Goal: Transaction & Acquisition: Download file/media

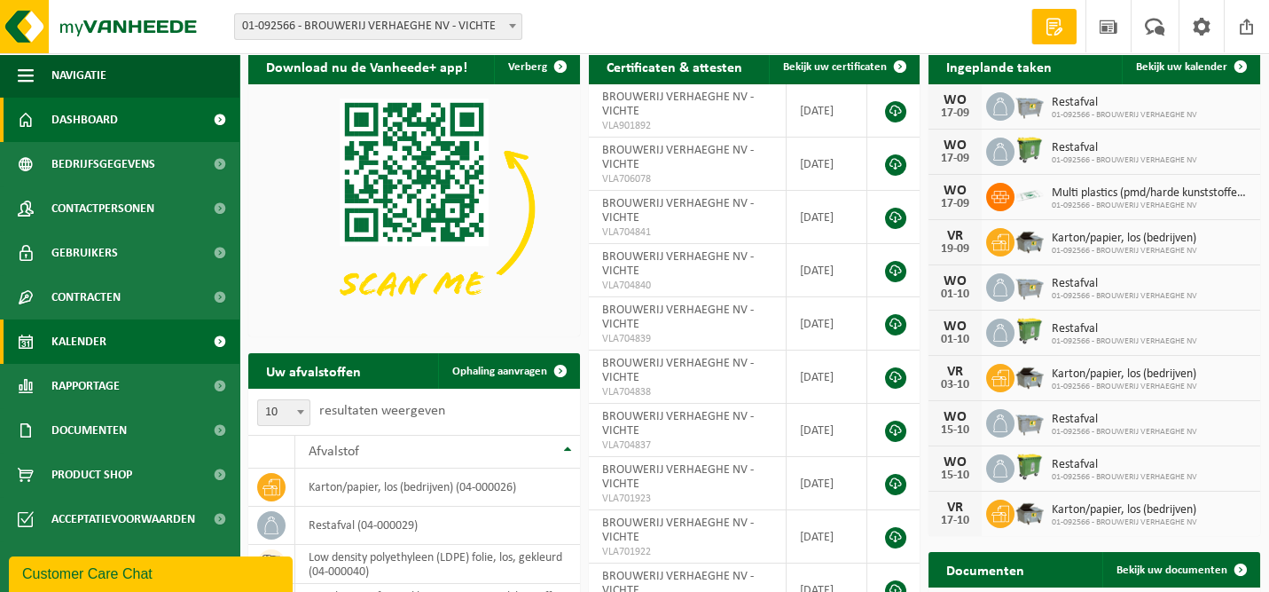
scroll to position [89, 0]
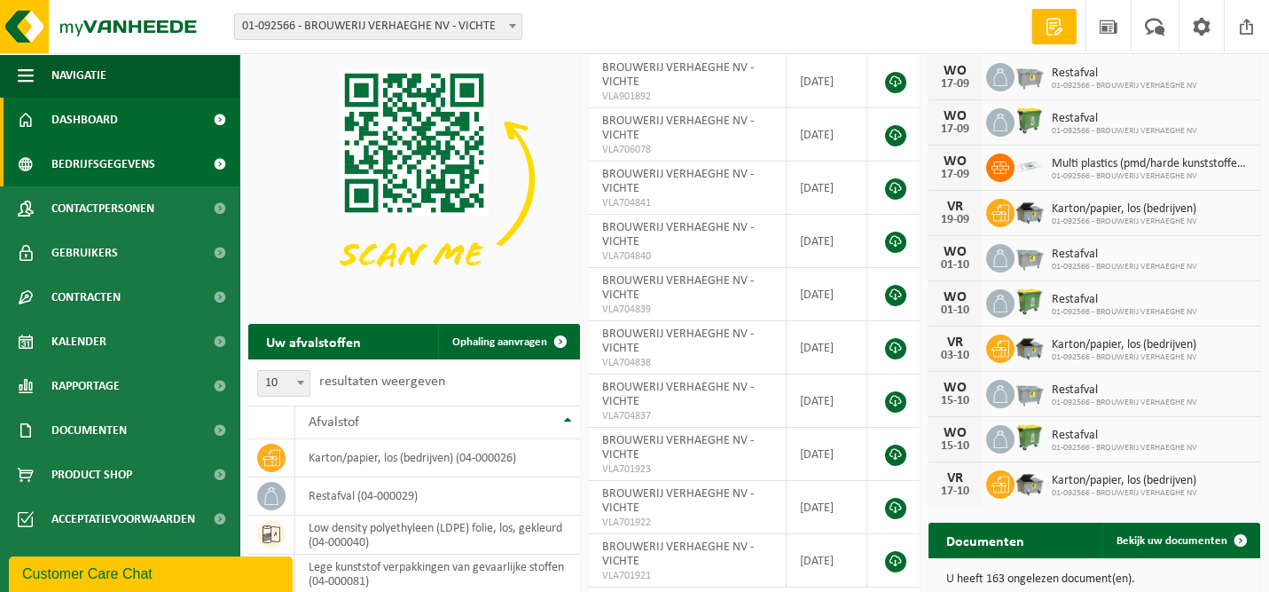
click at [131, 162] on span "Bedrijfsgegevens" at bounding box center [103, 164] width 104 height 44
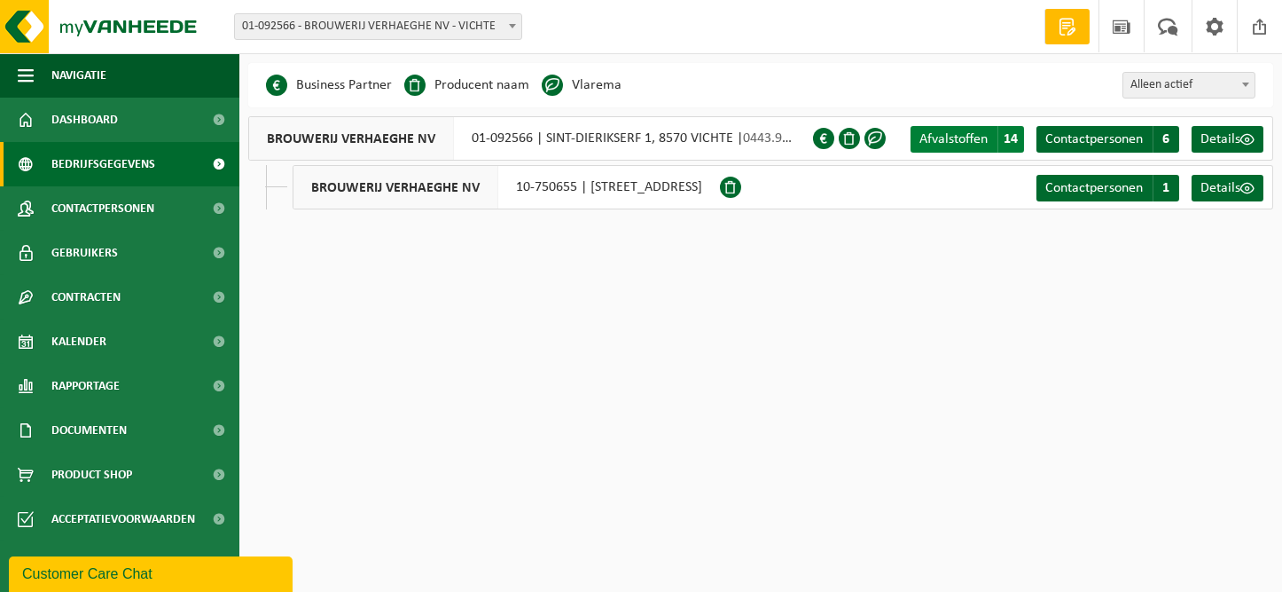
click at [948, 141] on span "Afvalstoffen" at bounding box center [954, 139] width 68 height 14
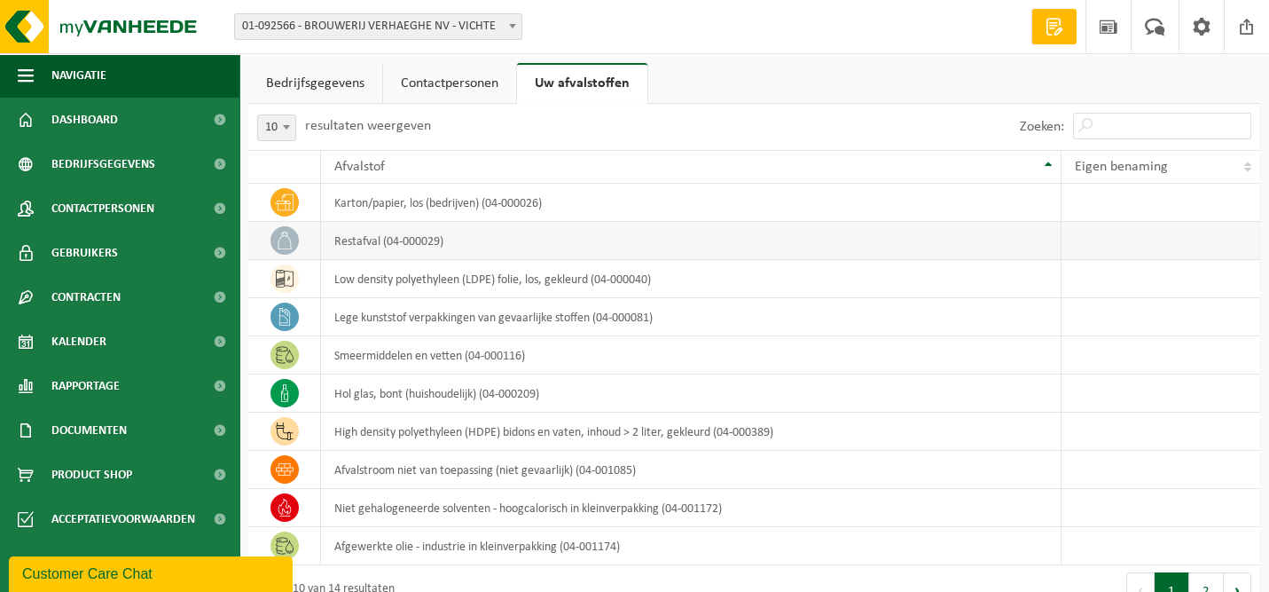
scroll to position [37, 0]
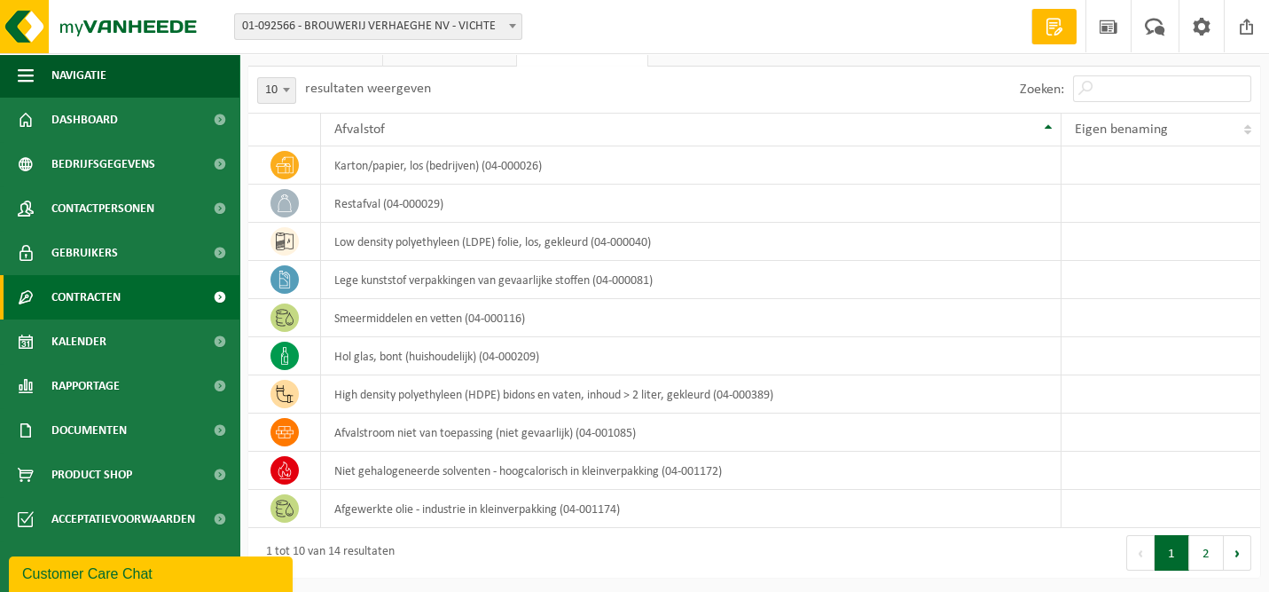
click at [106, 302] on span "Contracten" at bounding box center [85, 297] width 69 height 44
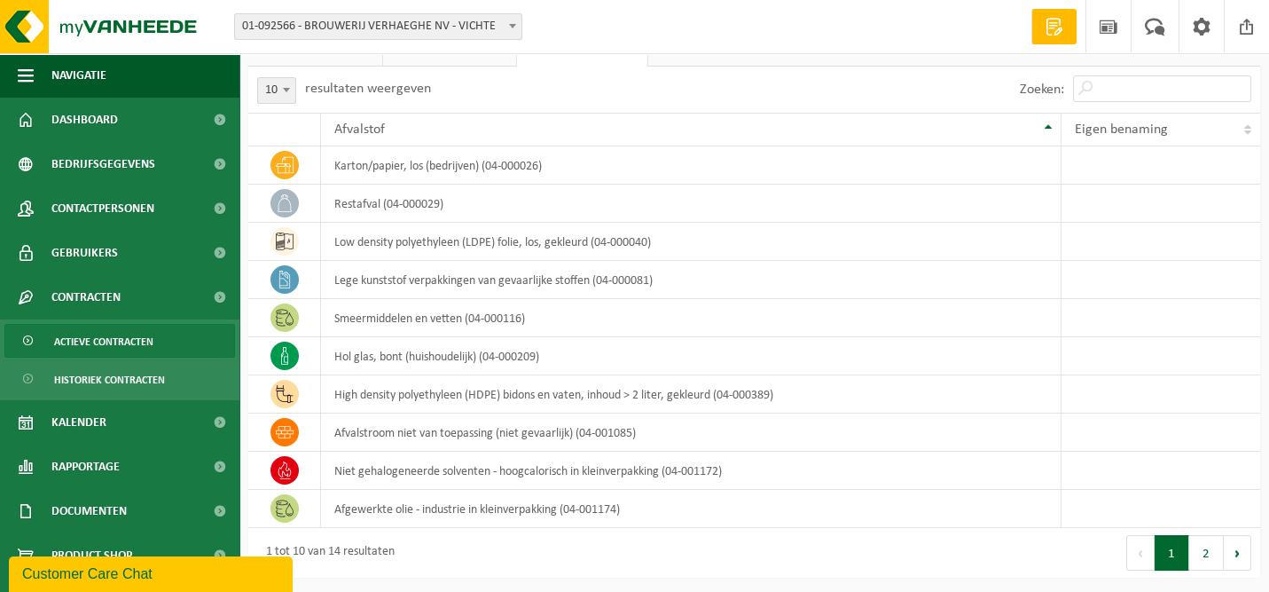
click at [129, 338] on span "Actieve contracten" at bounding box center [103, 342] width 99 height 34
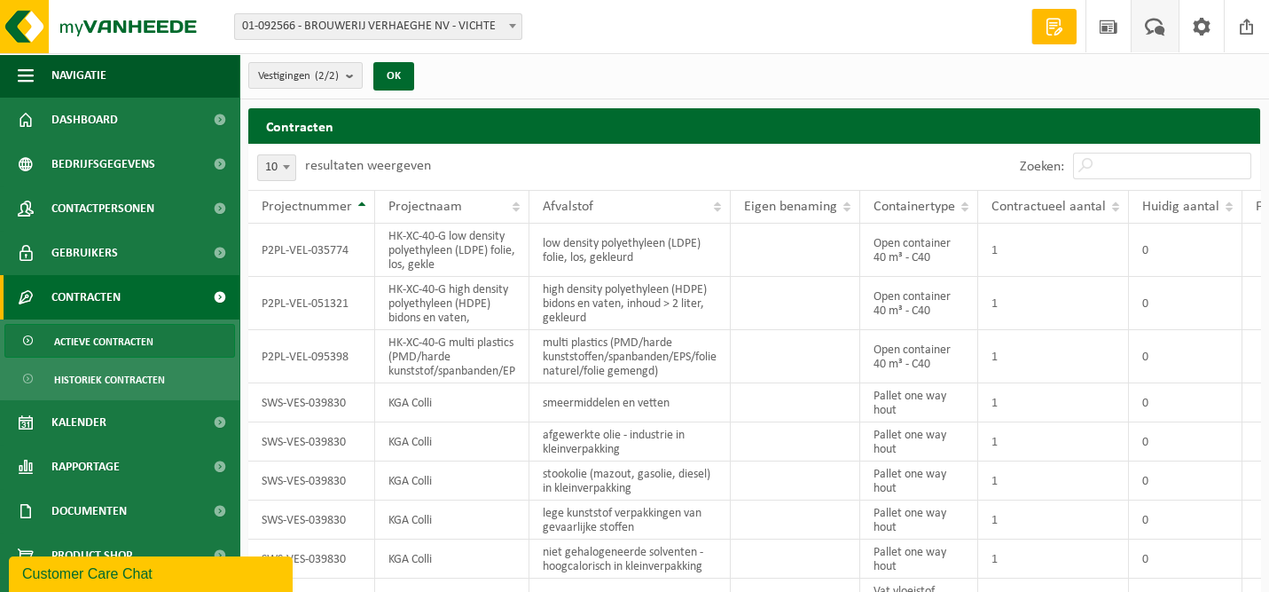
click at [1156, 24] on span at bounding box center [1154, 26] width 29 height 52
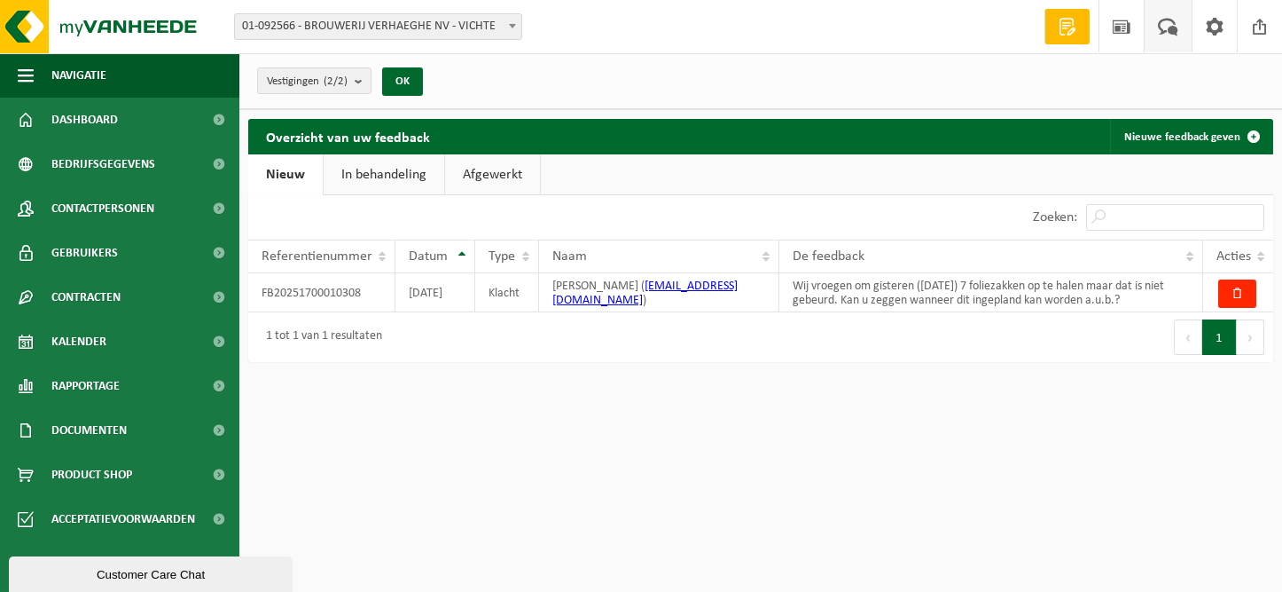
click at [1159, 30] on span at bounding box center [1168, 26] width 29 height 52
click at [1164, 21] on span at bounding box center [1168, 26] width 29 height 52
click at [118, 342] on link "Kalender" at bounding box center [119, 341] width 239 height 44
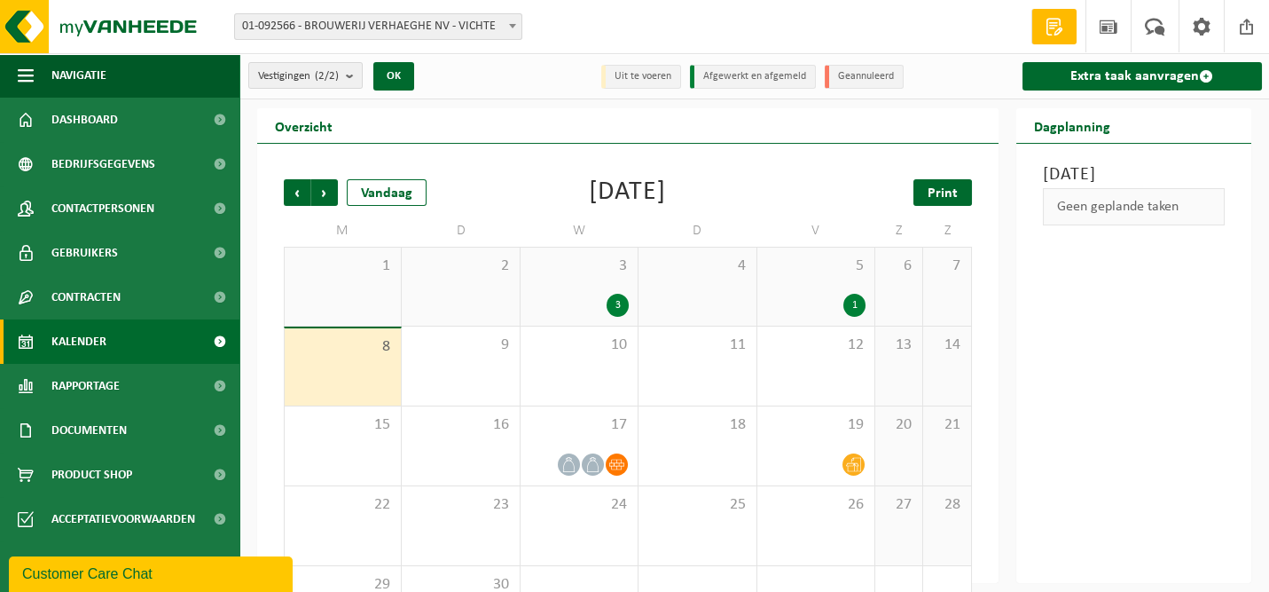
click at [948, 191] on span "Print" at bounding box center [943, 193] width 30 height 14
click at [613, 306] on div "3" at bounding box center [618, 305] width 22 height 23
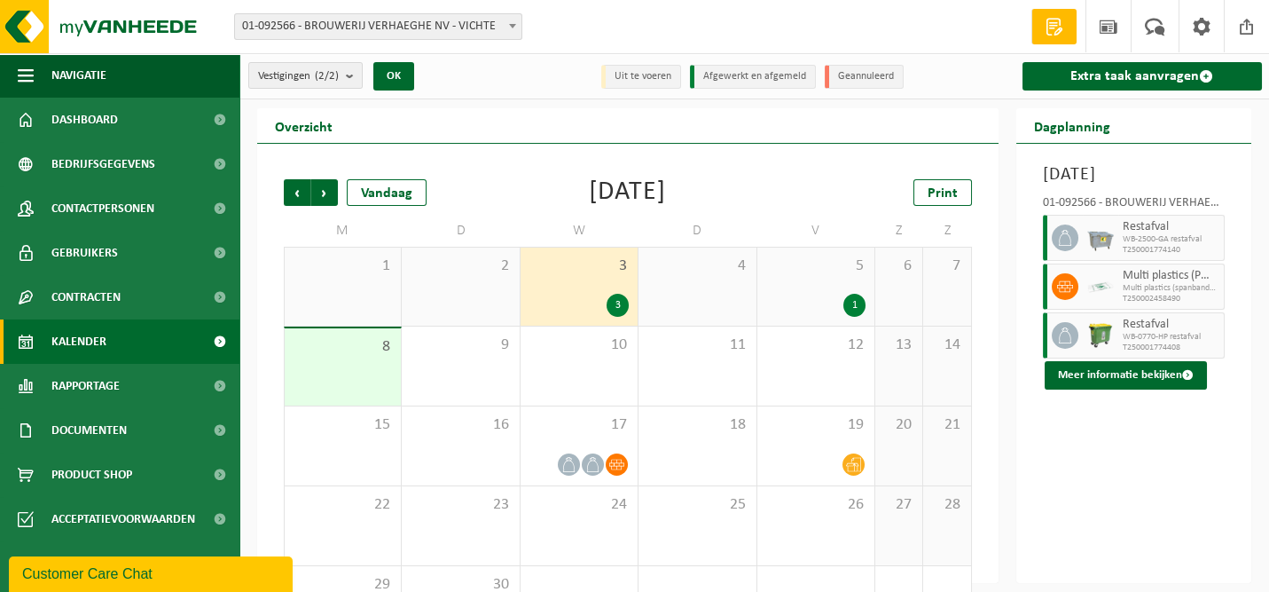
click at [858, 294] on div "1" at bounding box center [854, 305] width 22 height 23
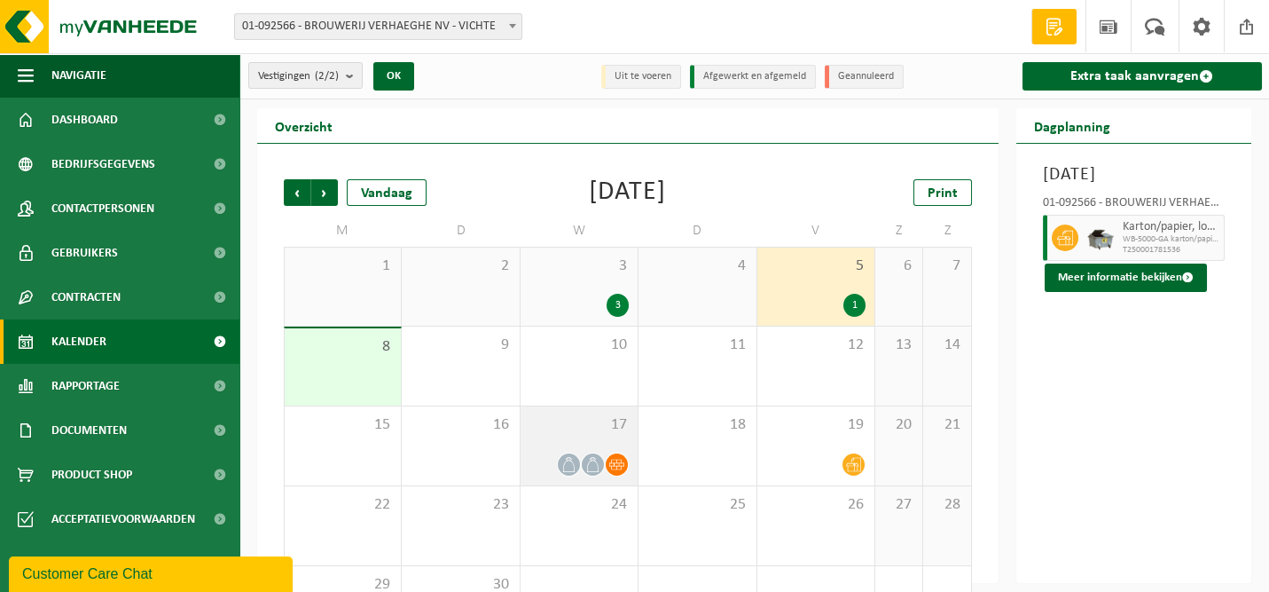
click at [608, 451] on div "17" at bounding box center [579, 445] width 117 height 79
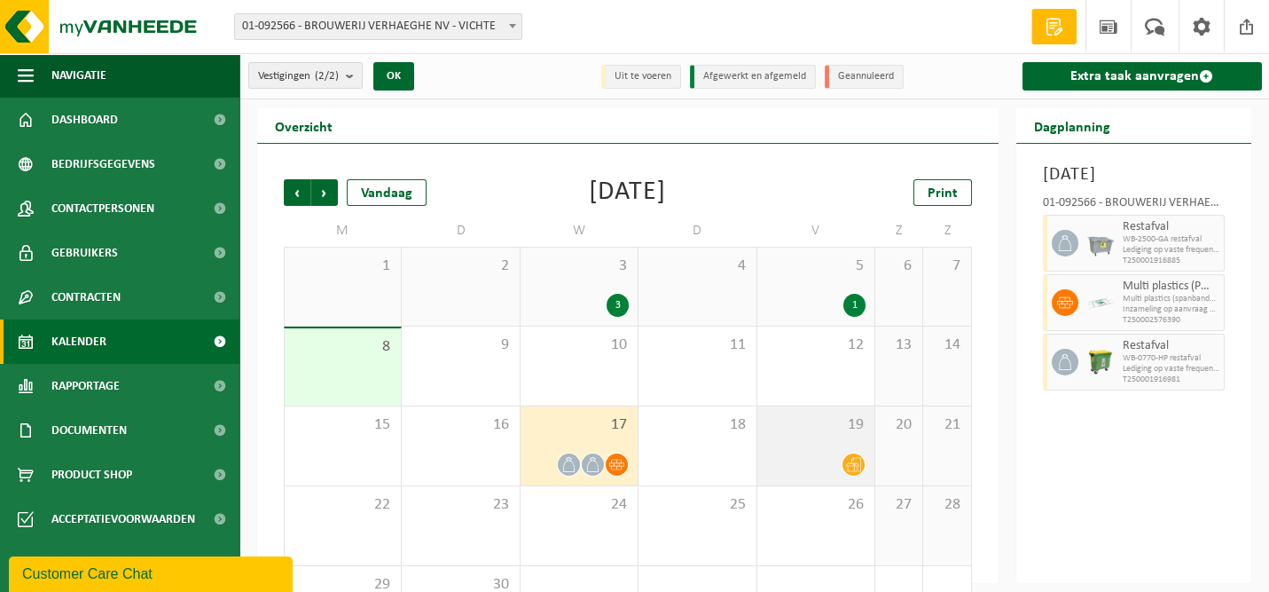
click at [840, 447] on div "19" at bounding box center [815, 445] width 117 height 79
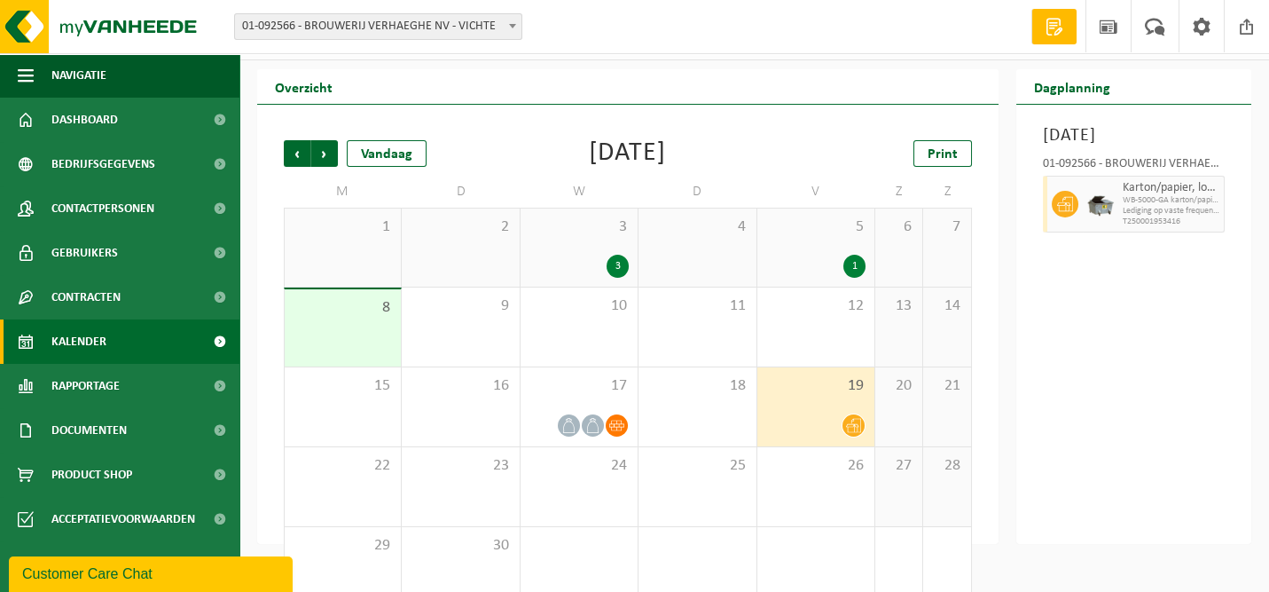
scroll to position [71, 0]
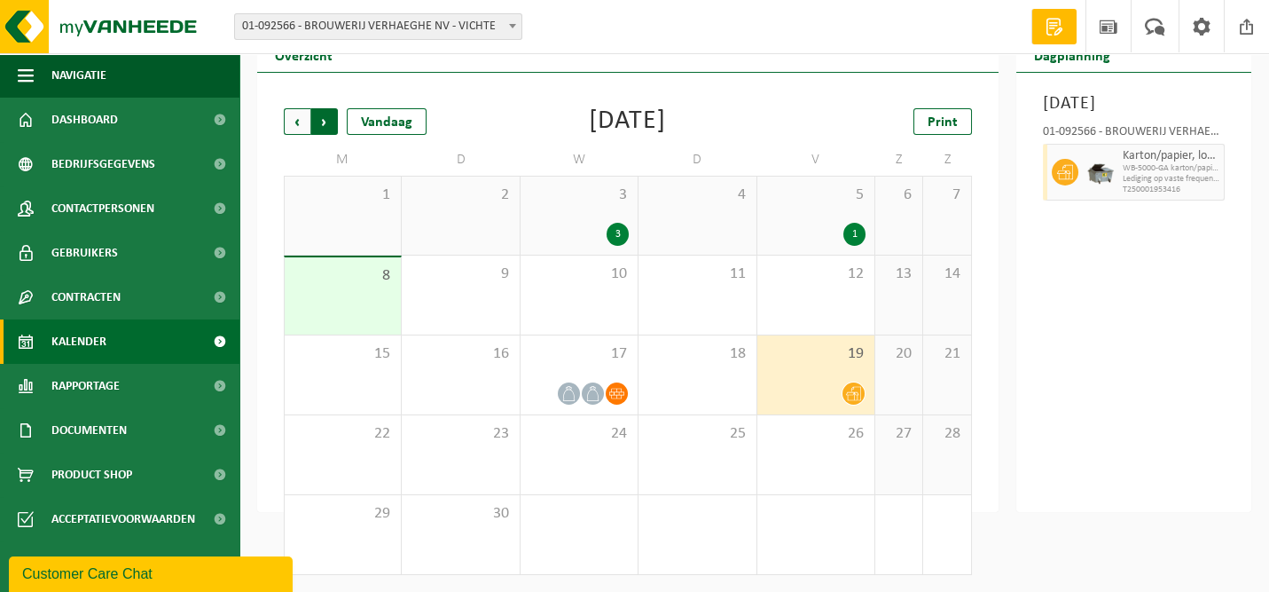
click at [296, 117] on span "Vorige" at bounding box center [297, 121] width 27 height 27
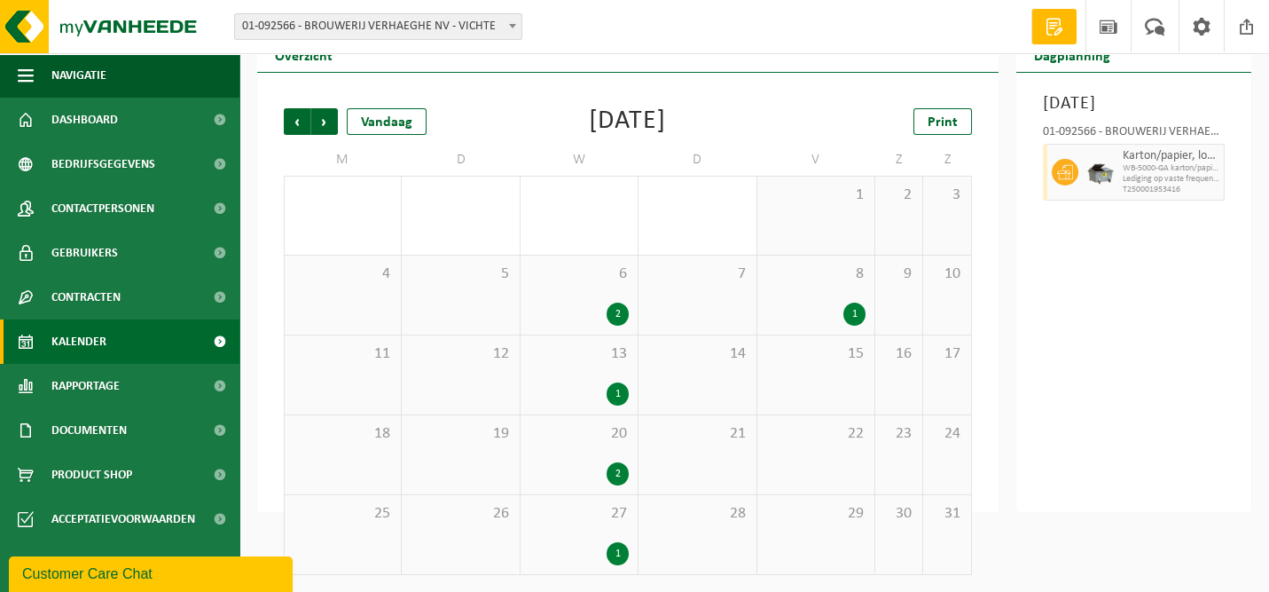
click at [614, 389] on div "1" at bounding box center [618, 393] width 22 height 23
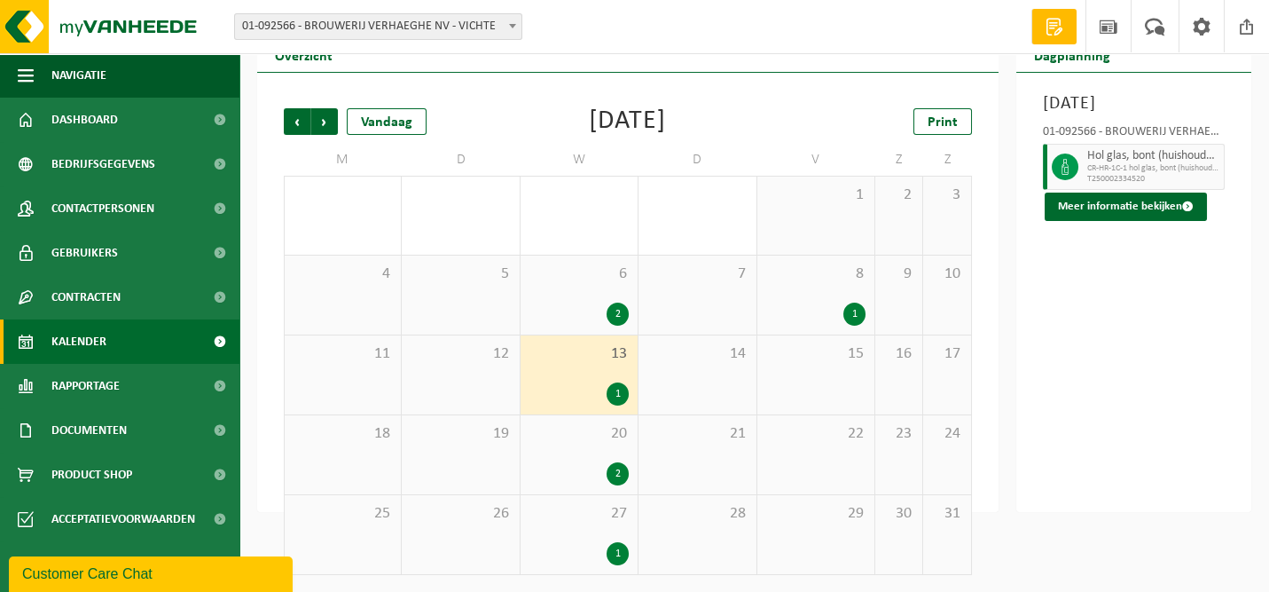
click at [610, 458] on div "20 2" at bounding box center [579, 454] width 117 height 79
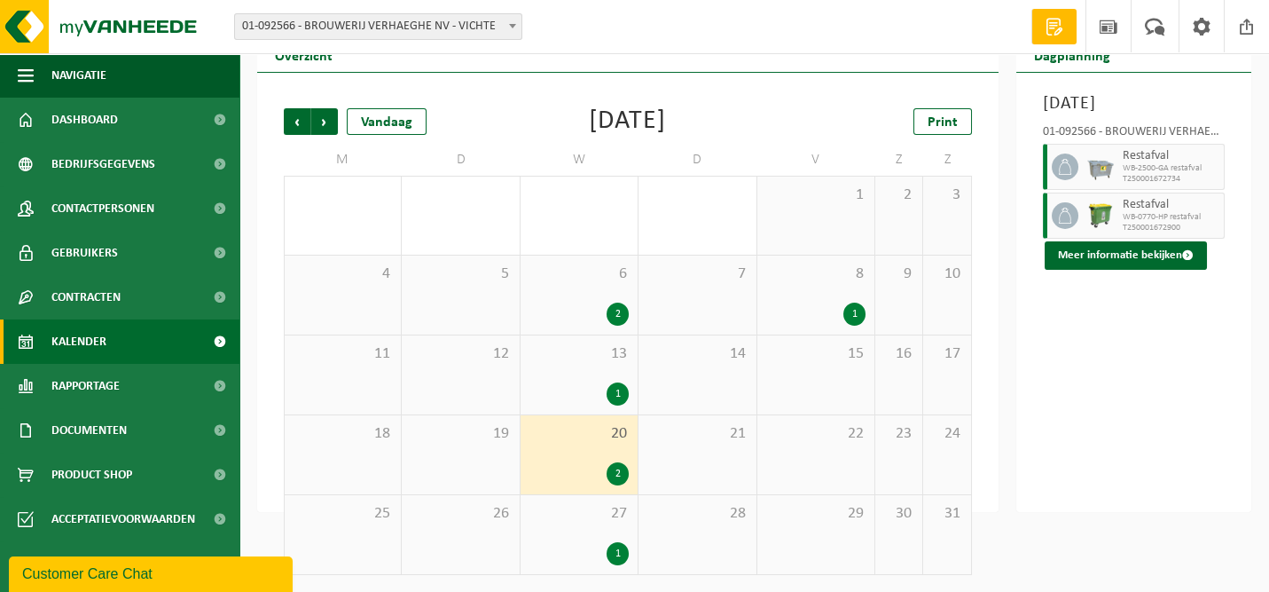
click at [607, 539] on div "27 1" at bounding box center [579, 534] width 117 height 79
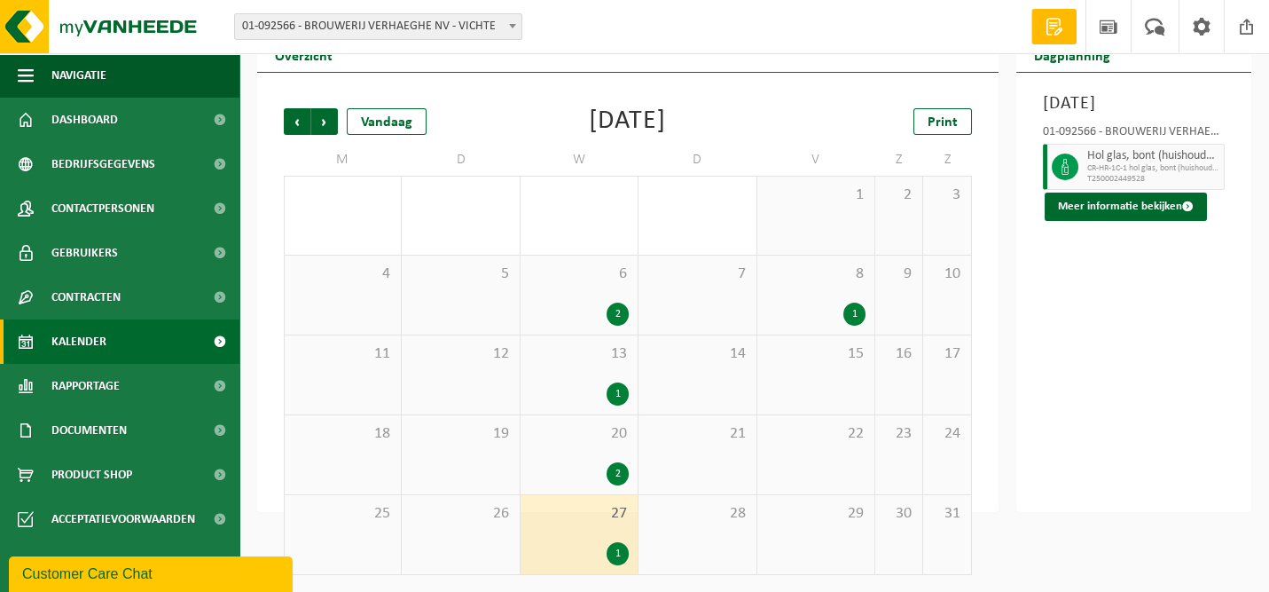
click at [620, 304] on div "2" at bounding box center [618, 313] width 22 height 23
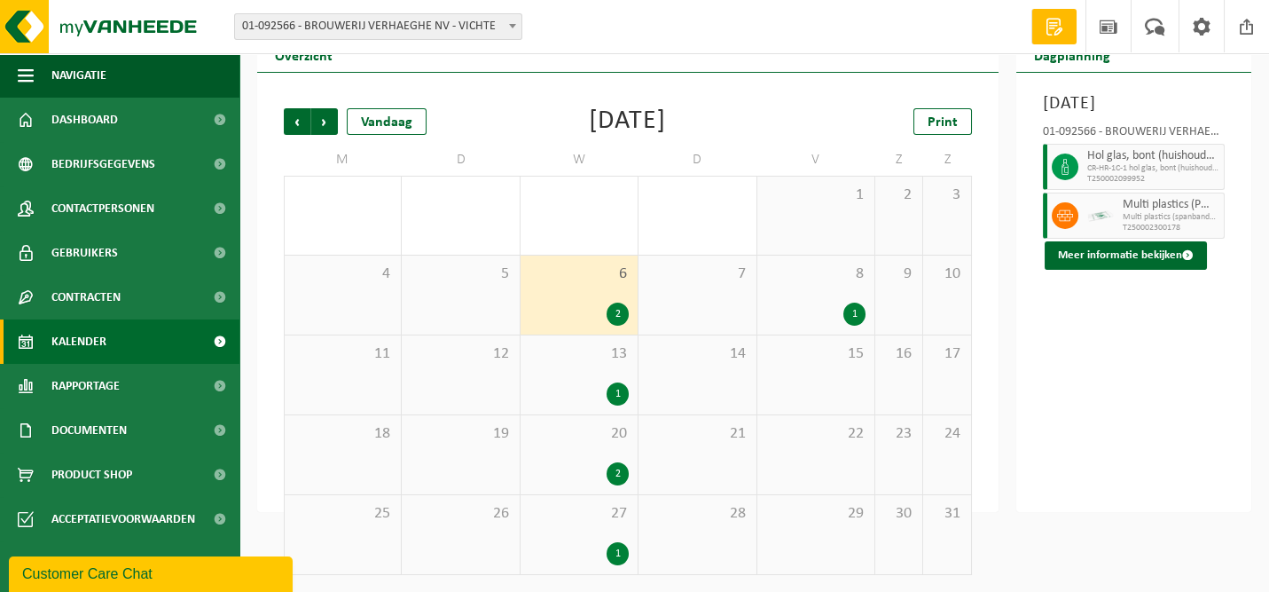
click at [853, 310] on div "1" at bounding box center [854, 313] width 22 height 23
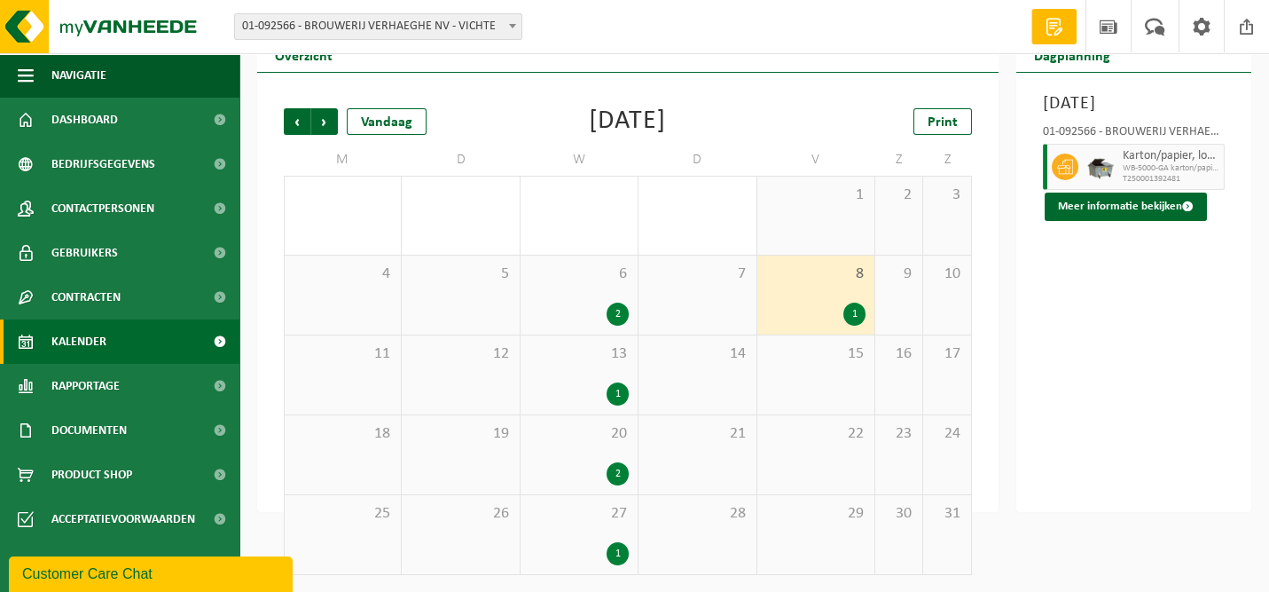
click at [614, 310] on div "2" at bounding box center [618, 313] width 22 height 23
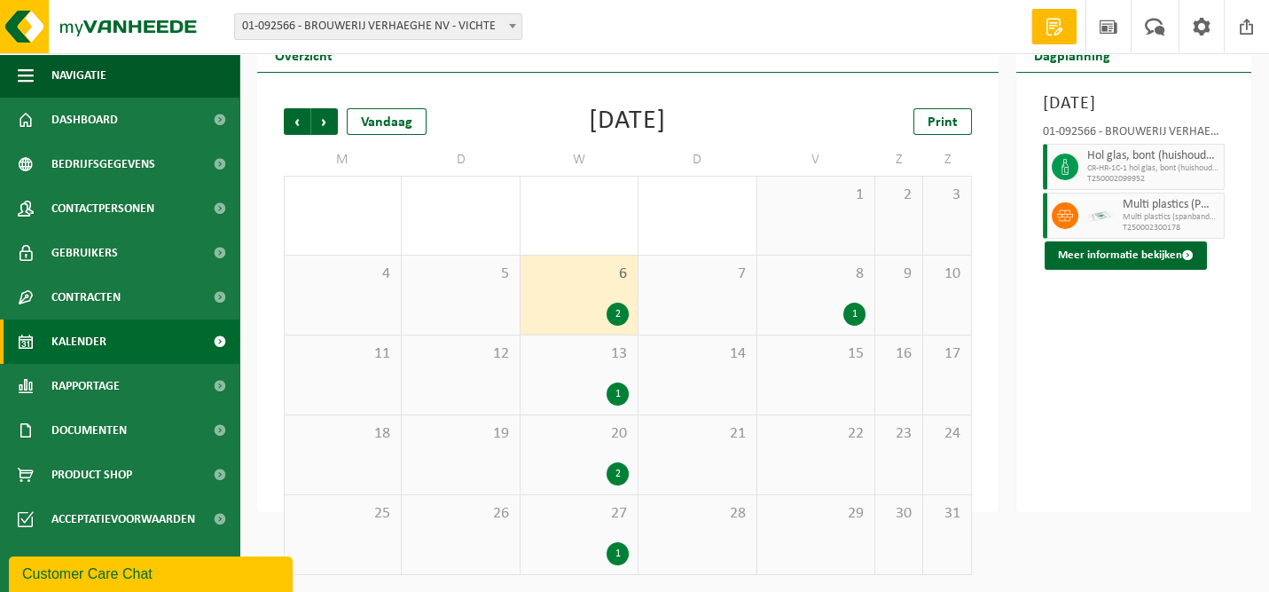
click at [621, 391] on div "1" at bounding box center [618, 393] width 22 height 23
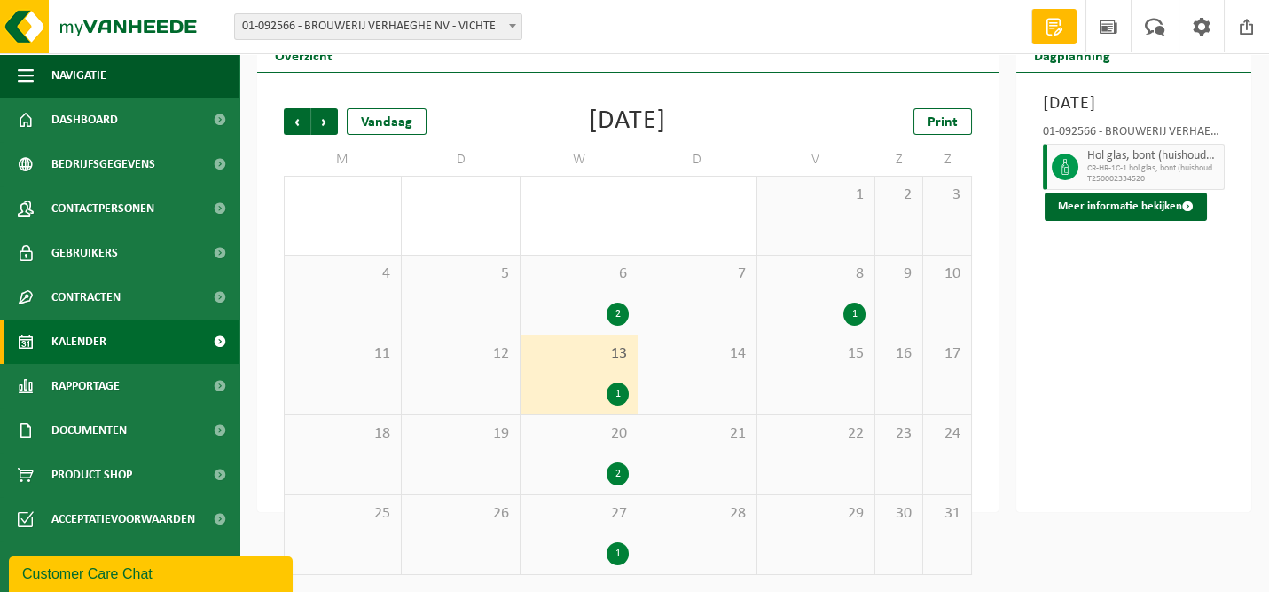
click at [613, 465] on div "2" at bounding box center [618, 473] width 22 height 23
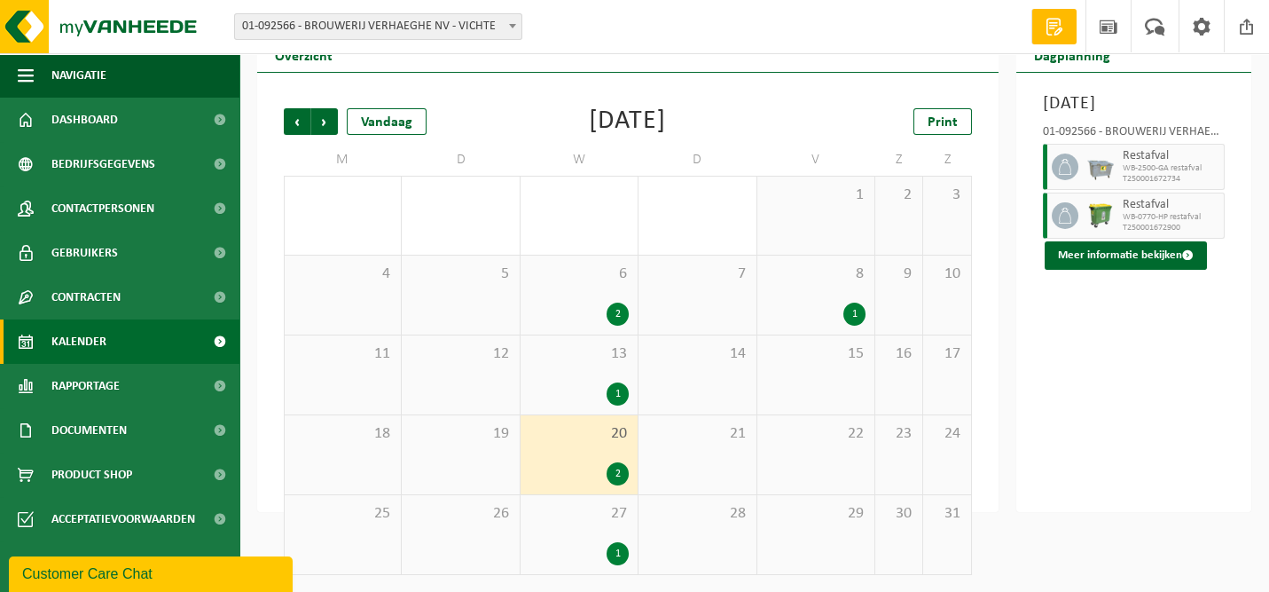
click at [617, 550] on div "1" at bounding box center [618, 553] width 22 height 23
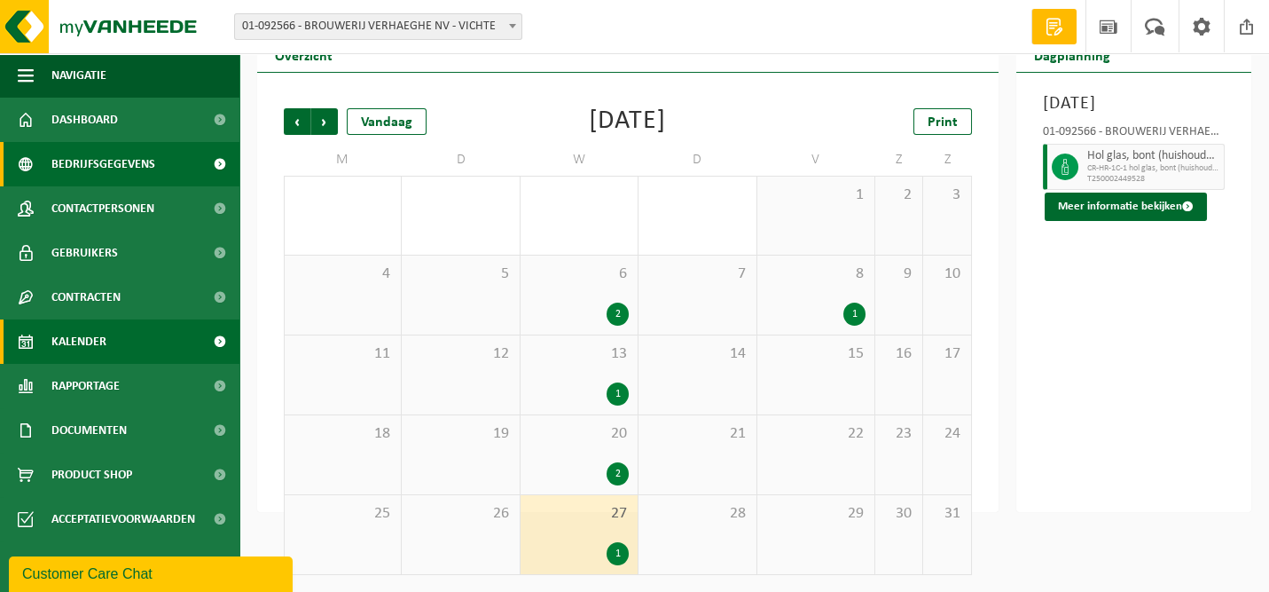
click at [99, 169] on span "Bedrijfsgegevens" at bounding box center [103, 164] width 104 height 44
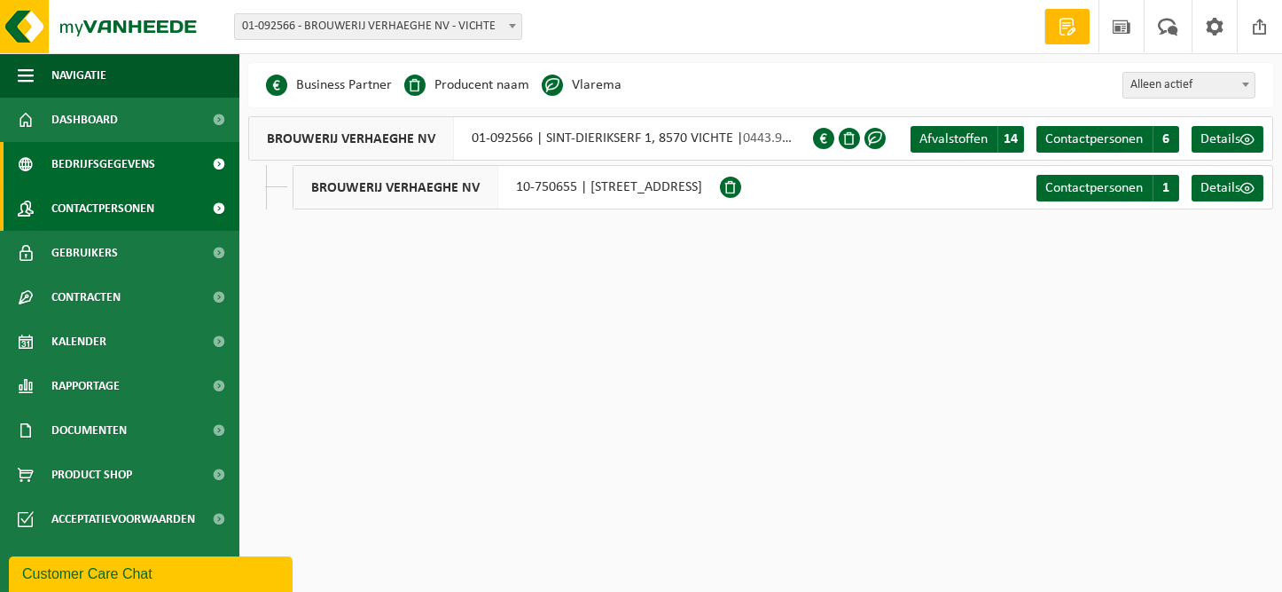
click at [96, 204] on span "Contactpersonen" at bounding box center [102, 208] width 103 height 44
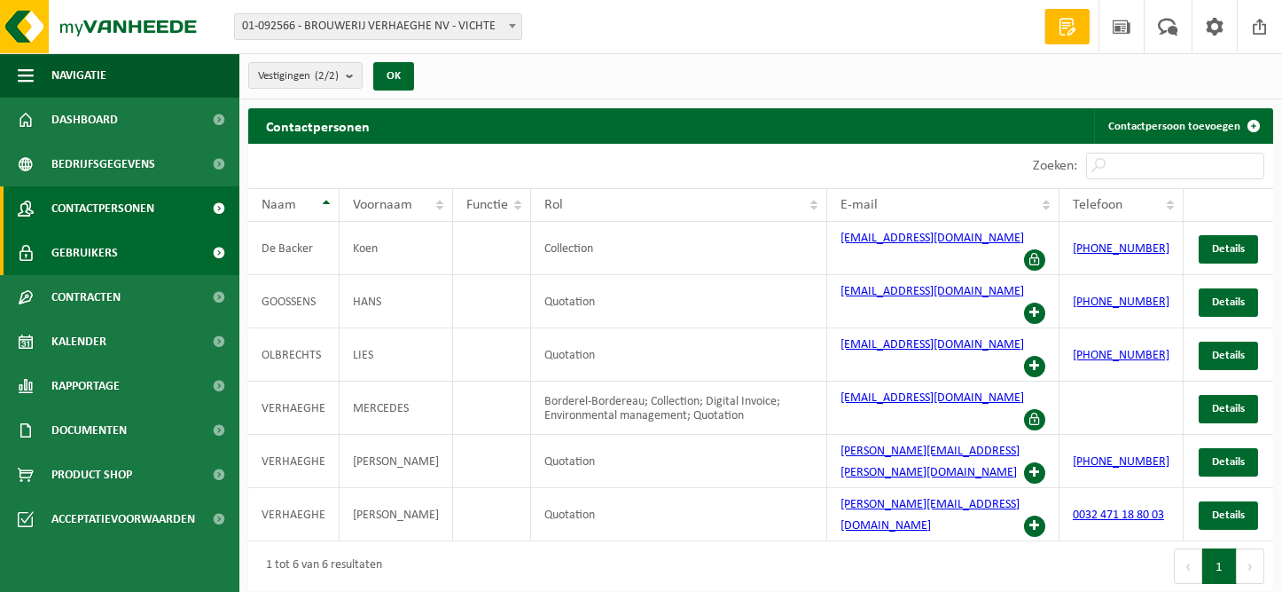
click at [89, 247] on span "Gebruikers" at bounding box center [84, 253] width 67 height 44
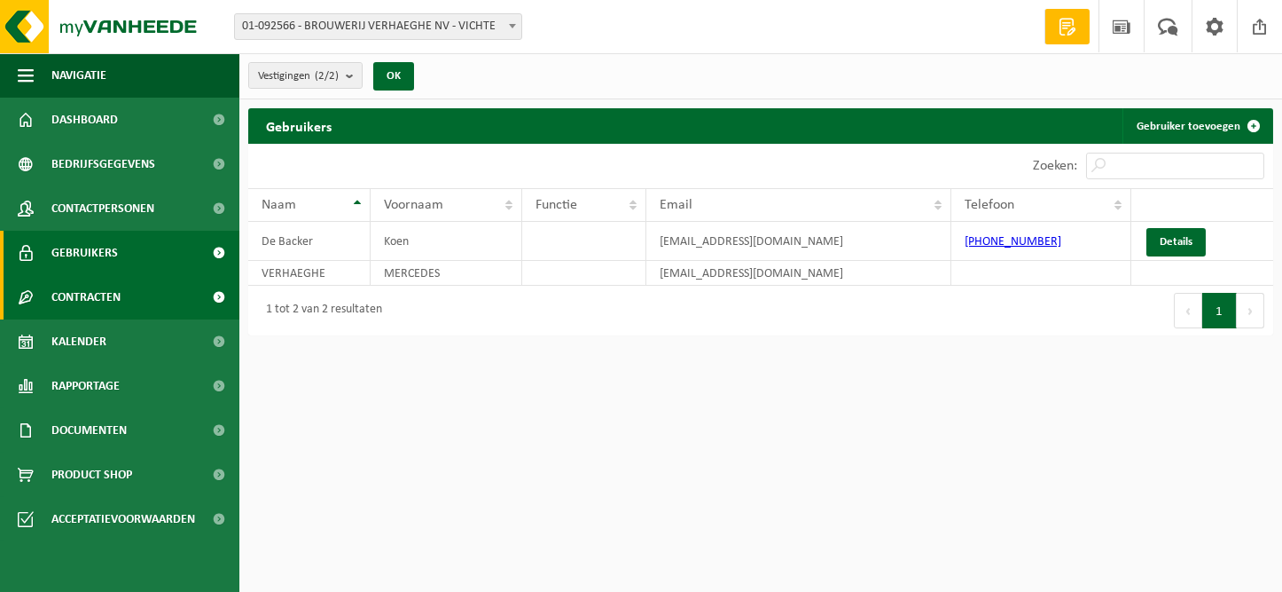
click at [74, 292] on span "Contracten" at bounding box center [85, 297] width 69 height 44
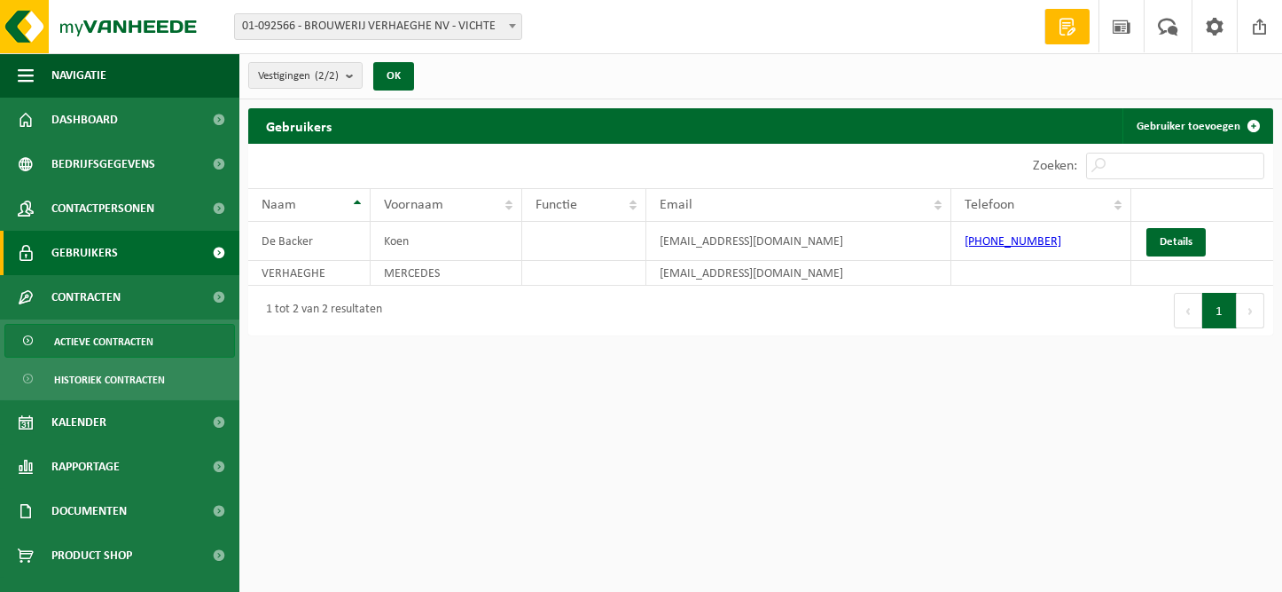
click at [84, 346] on span "Actieve contracten" at bounding box center [103, 342] width 99 height 34
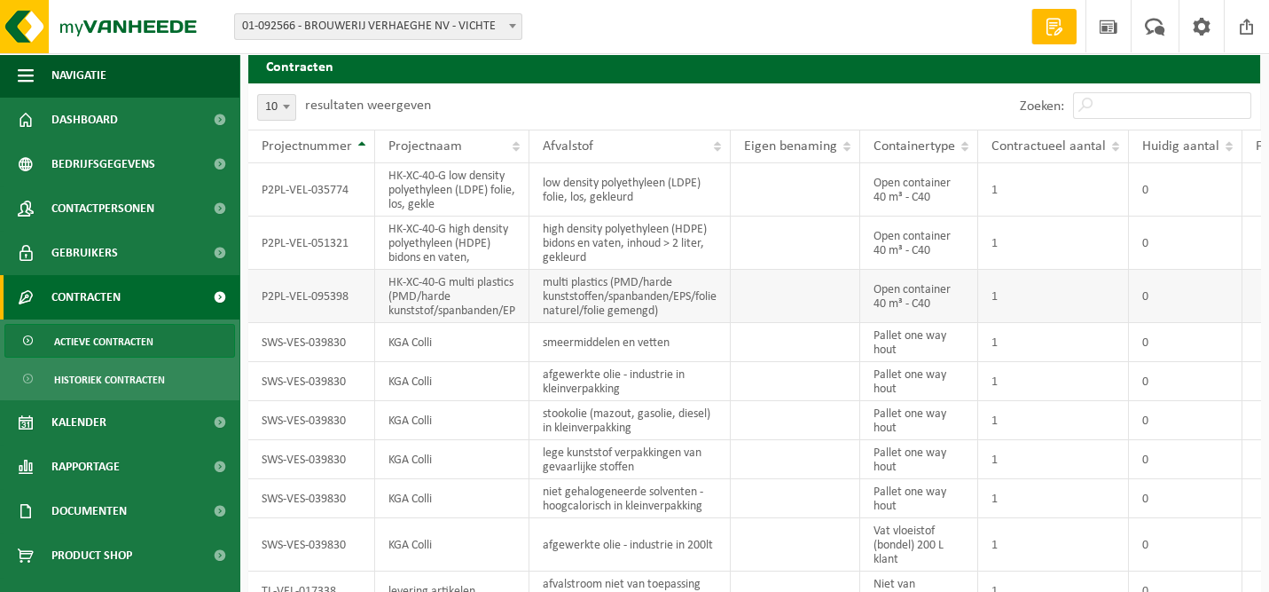
scroll to position [147, 0]
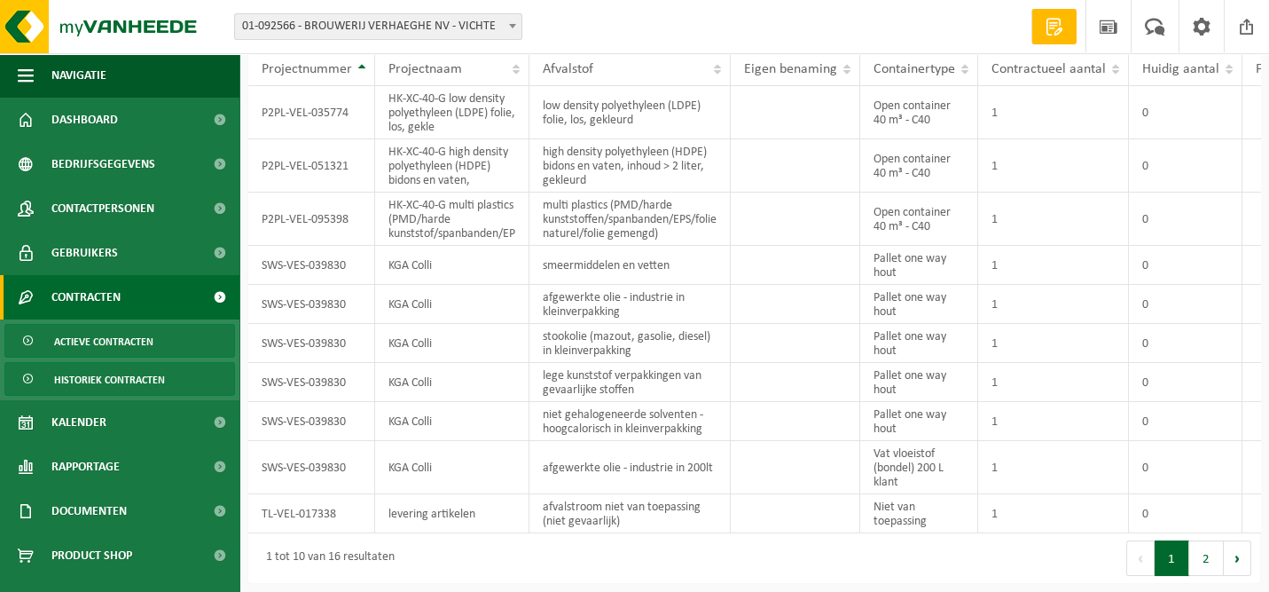
click at [132, 371] on span "Historiek contracten" at bounding box center [109, 380] width 111 height 34
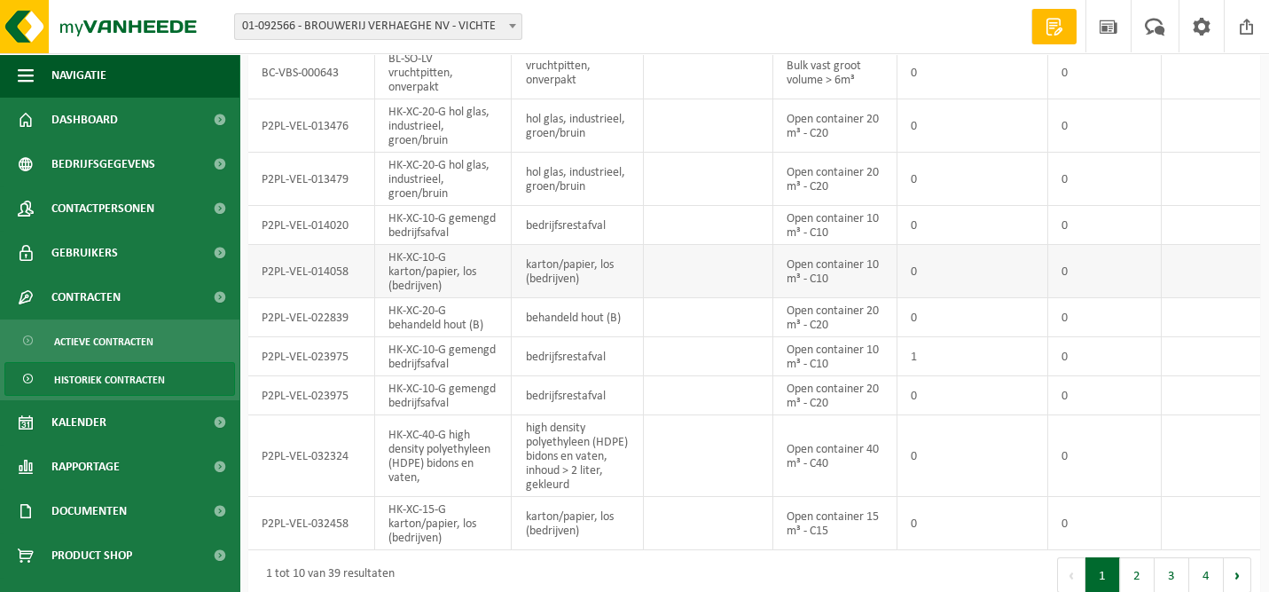
scroll to position [191, 0]
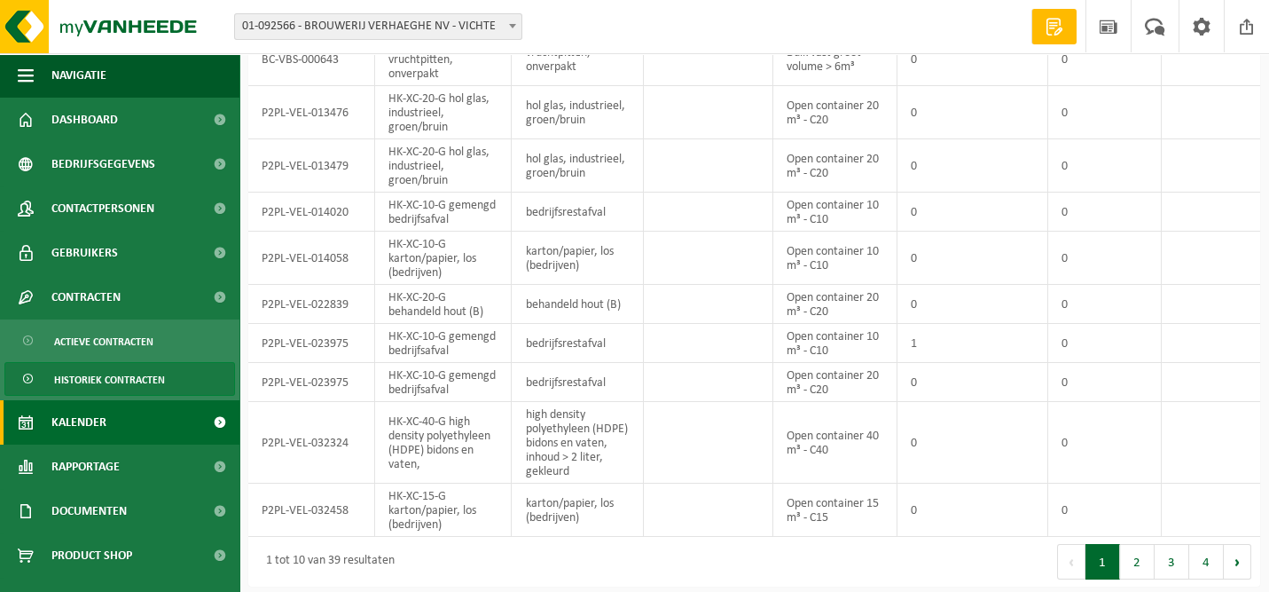
click at [95, 423] on span "Kalender" at bounding box center [78, 422] width 55 height 44
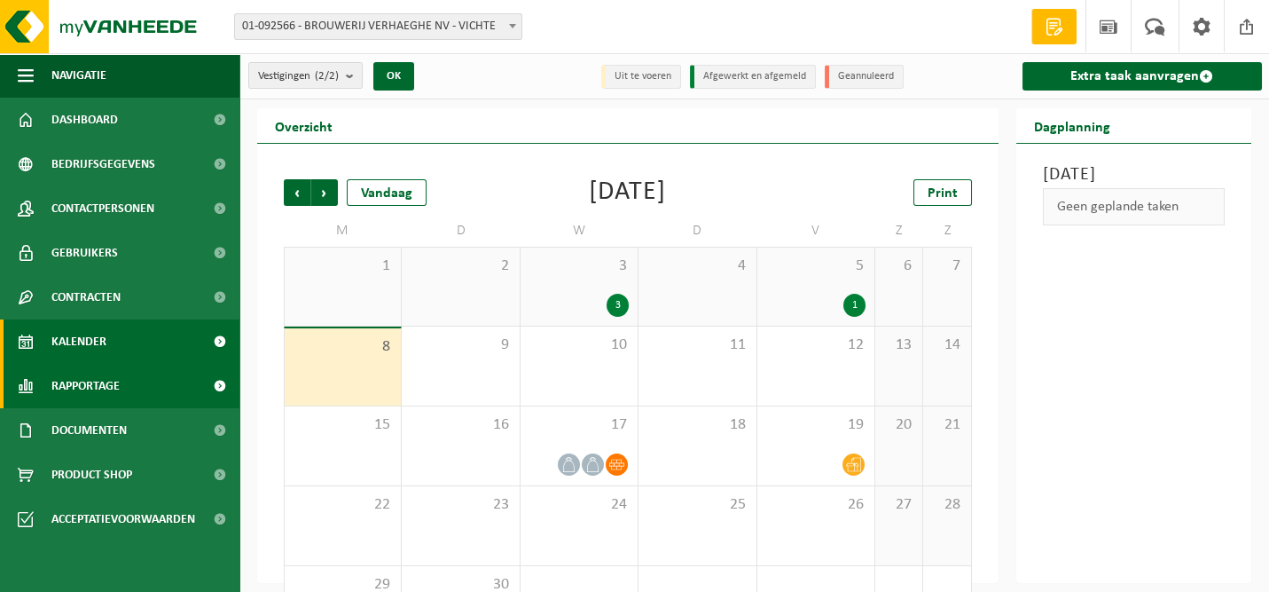
click at [101, 379] on span "Rapportage" at bounding box center [85, 386] width 68 height 44
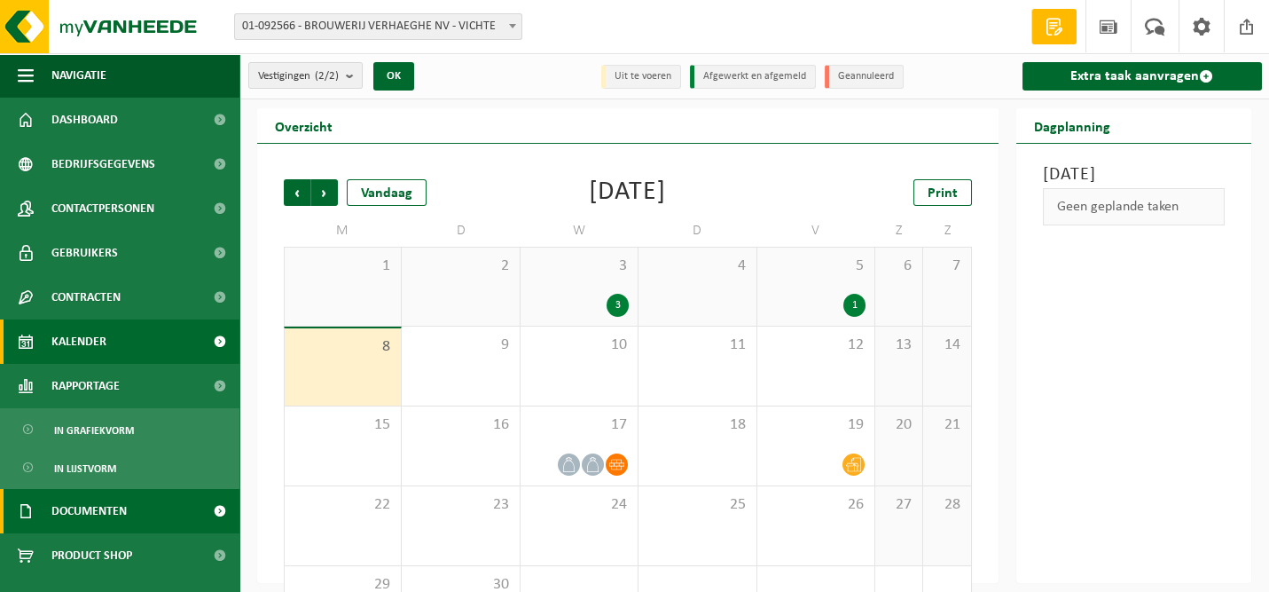
click at [114, 514] on span "Documenten" at bounding box center [88, 511] width 75 height 44
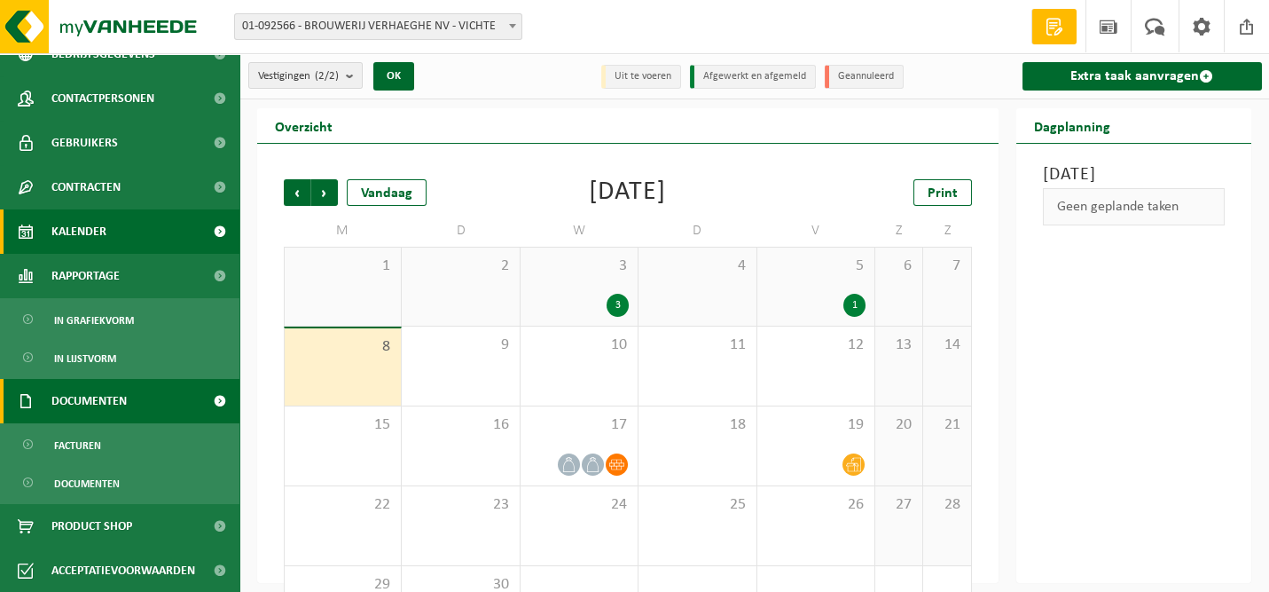
scroll to position [71, 0]
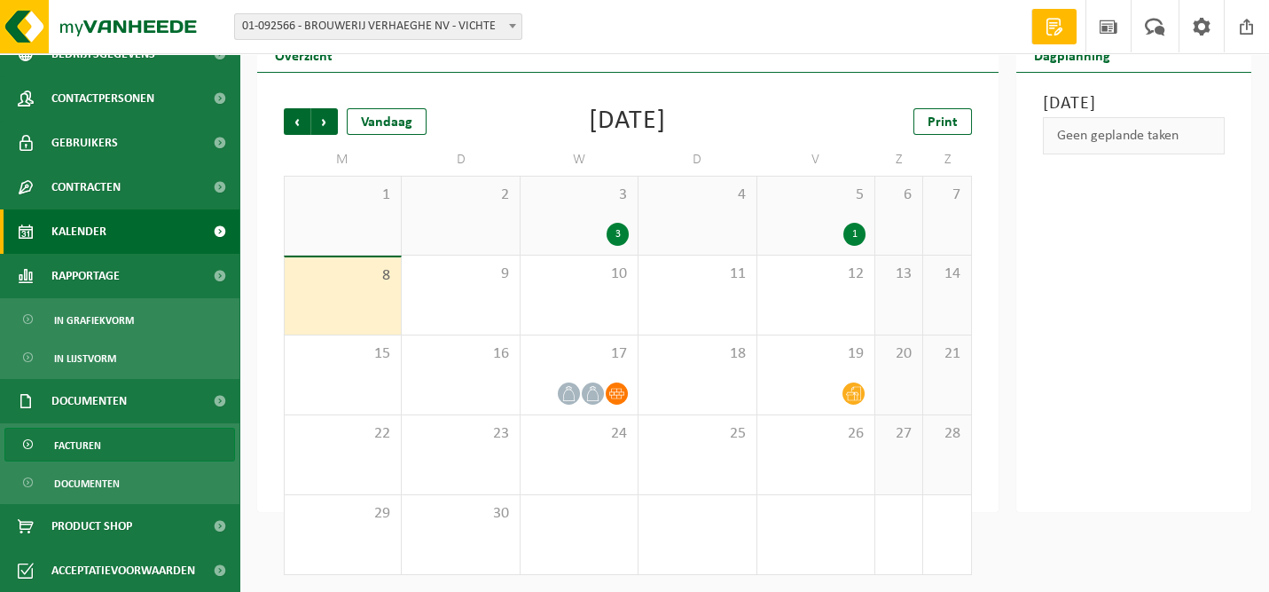
click at [135, 440] on link "Facturen" at bounding box center [119, 444] width 231 height 34
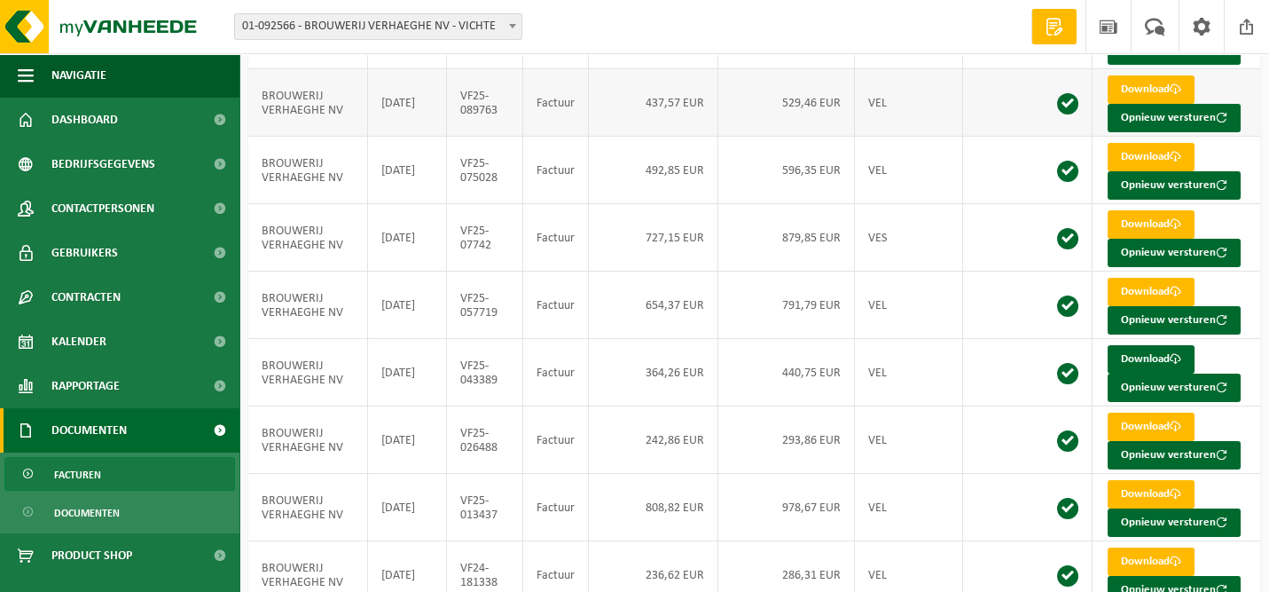
scroll to position [409, 0]
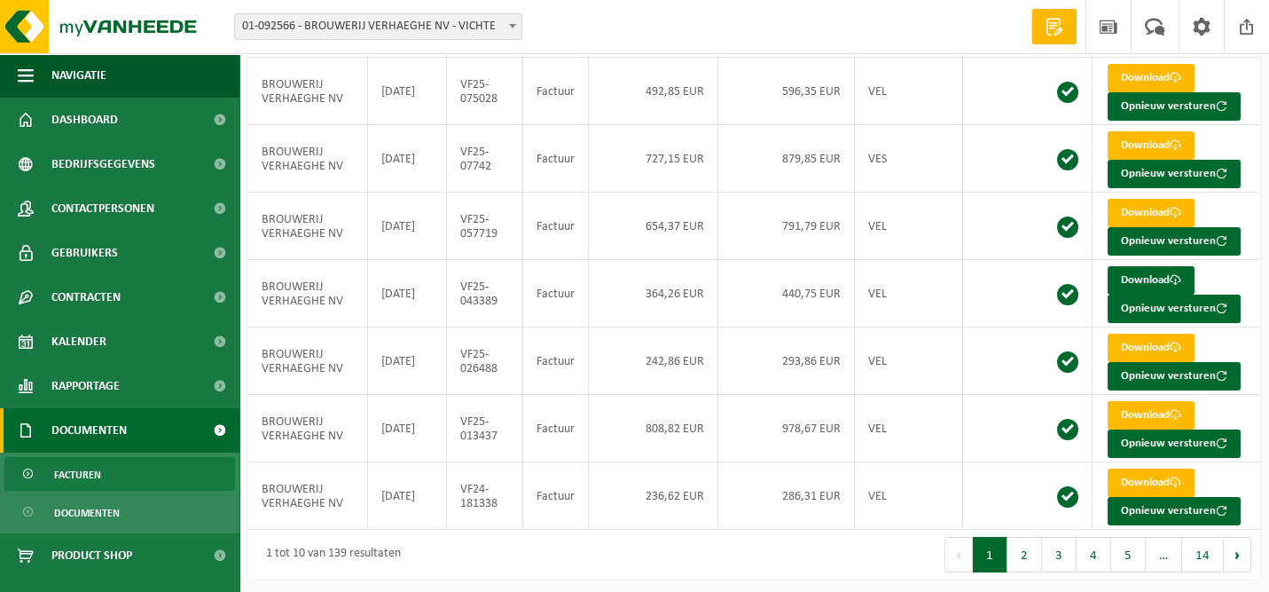
click at [125, 466] on link "Facturen" at bounding box center [119, 474] width 231 height 34
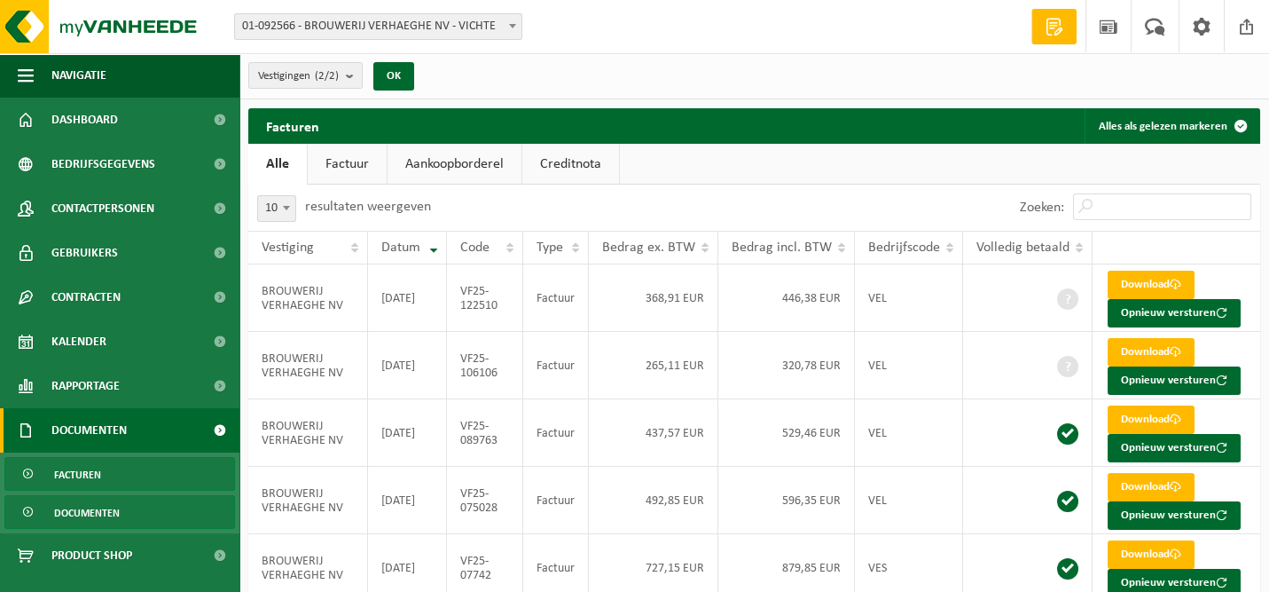
click at [124, 515] on link "Documenten" at bounding box center [119, 512] width 231 height 34
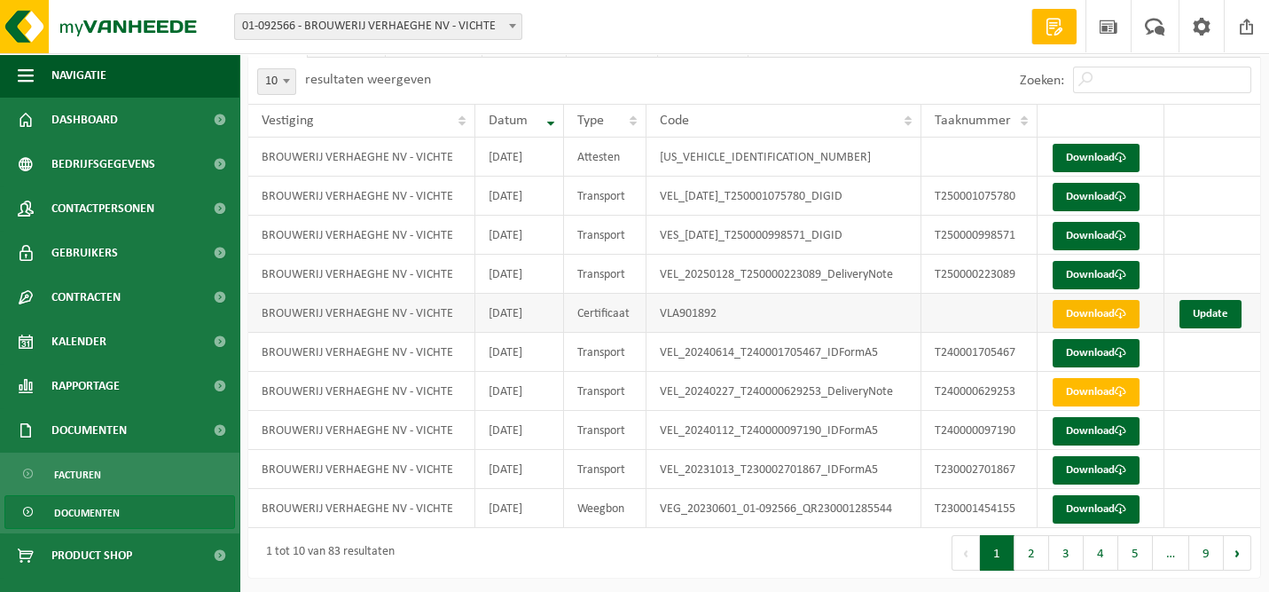
click at [1089, 311] on link "Download" at bounding box center [1096, 314] width 87 height 28
